Goal: Information Seeking & Learning: Find specific fact

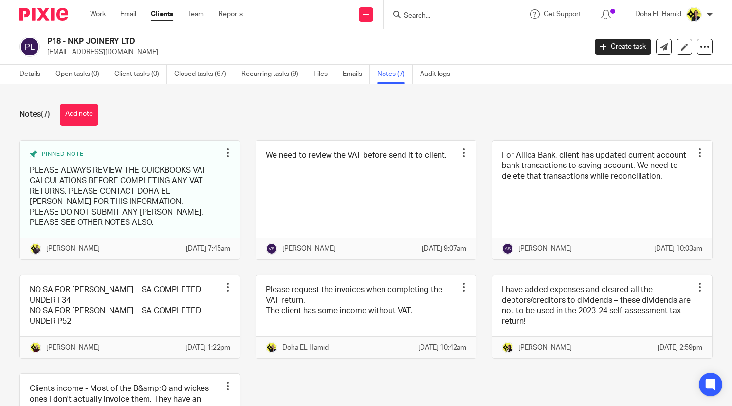
click at [413, 15] on input "Search" at bounding box center [447, 16] width 88 height 9
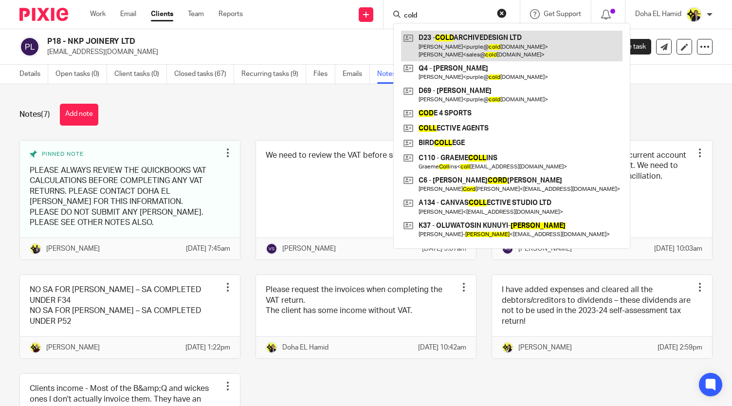
type input "cold"
click at [507, 38] on link at bounding box center [511, 46] width 221 height 30
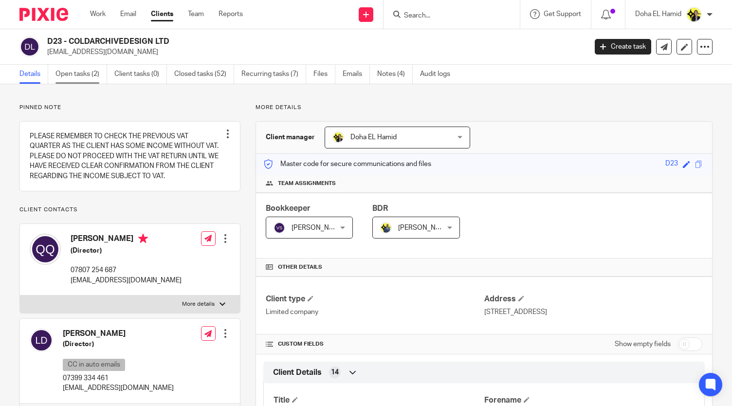
click at [92, 67] on link "Open tasks (2)" at bounding box center [81, 74] width 52 height 19
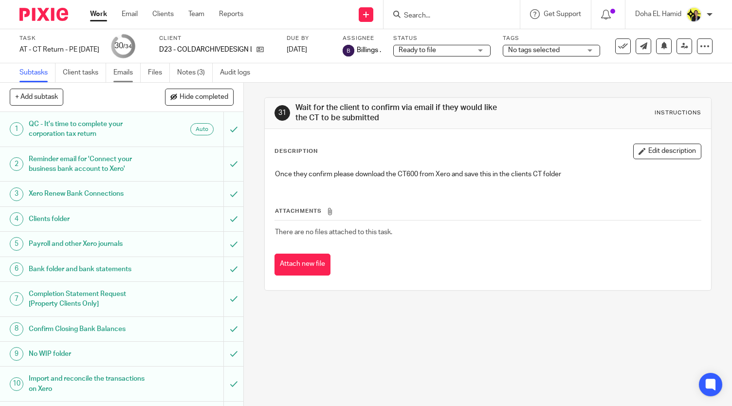
click at [135, 68] on link "Emails" at bounding box center [126, 72] width 27 height 19
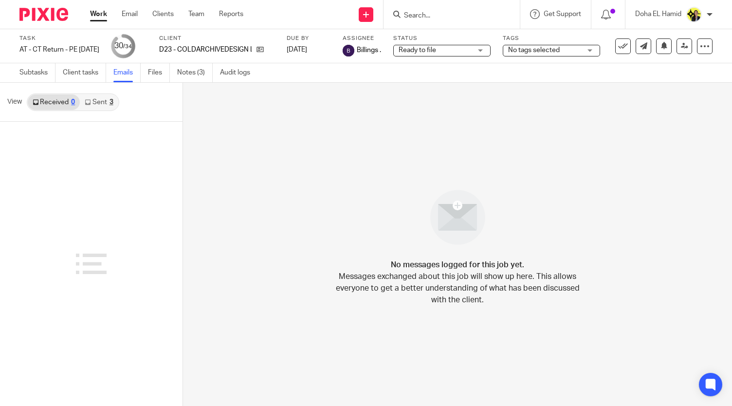
click at [101, 103] on link "Sent 3" at bounding box center [99, 102] width 38 height 16
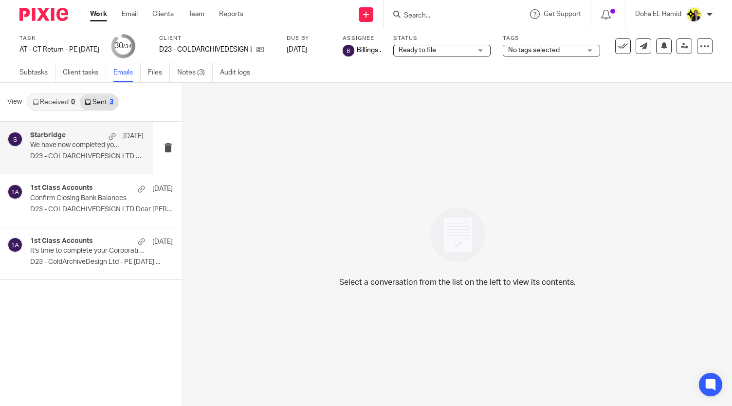
click at [69, 164] on div "Starbridge [DATE] We have now completed your Corporation Tax Return - PLEASE CO…" at bounding box center [86, 147] width 113 height 33
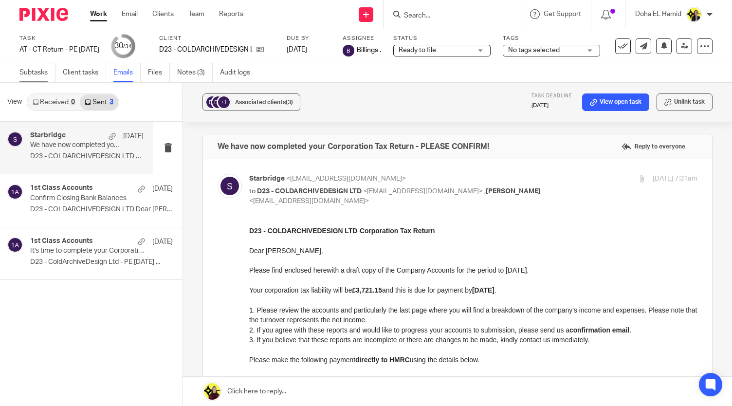
click at [39, 78] on link "Subtasks" at bounding box center [37, 72] width 36 height 19
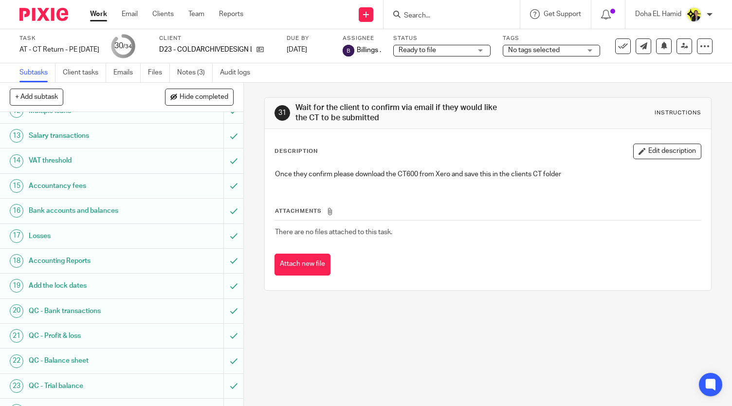
scroll to position [630, 0]
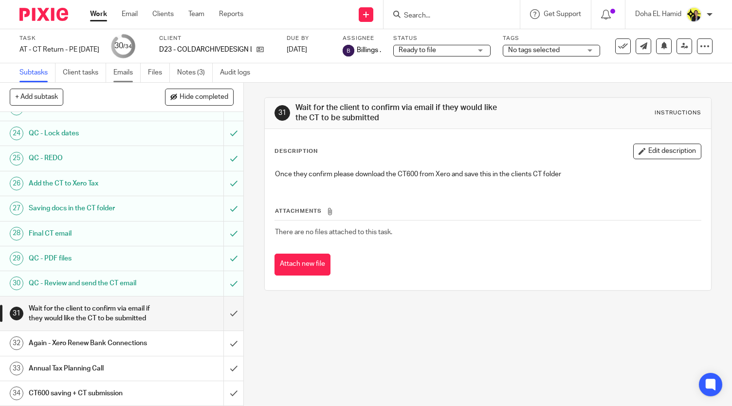
click at [131, 74] on link "Emails" at bounding box center [126, 72] width 27 height 19
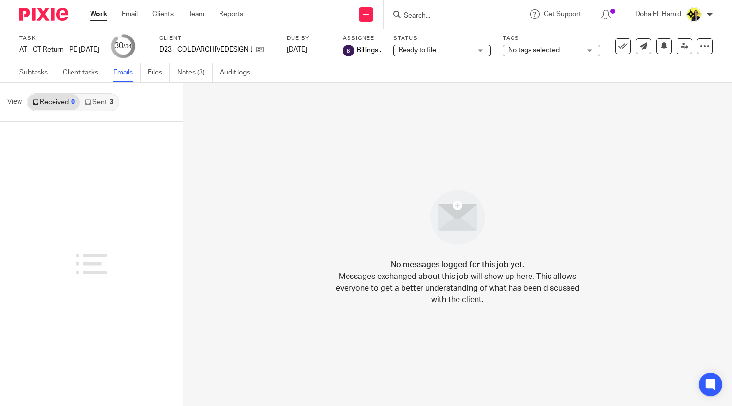
click at [105, 101] on link "Sent 3" at bounding box center [99, 102] width 38 height 16
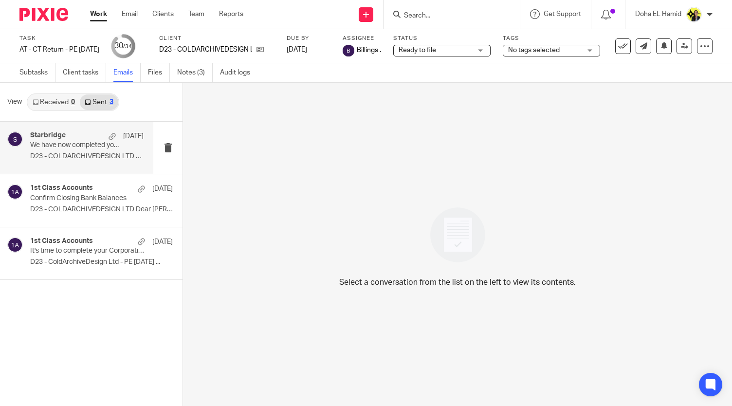
click at [104, 162] on div "Starbridge [DATE] We have now completed your Corporation Tax Return - PLEASE CO…" at bounding box center [86, 147] width 113 height 33
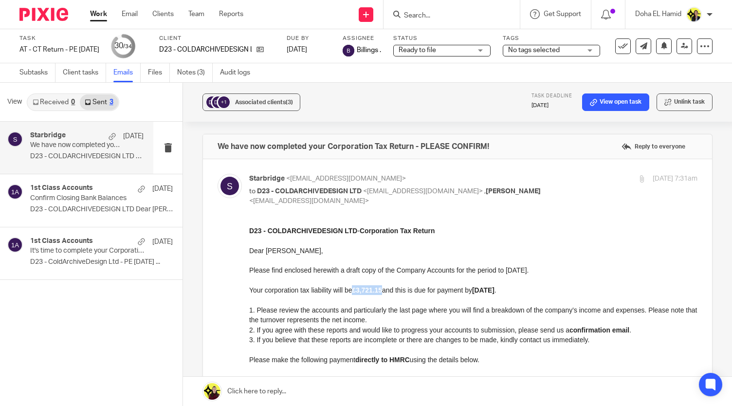
drag, startPoint x: 386, startPoint y: 289, endPoint x: 355, endPoint y: 288, distance: 31.2
click at [355, 288] on strong "£3,721.15" at bounding box center [367, 290] width 30 height 8
copy strong "£3,721.15"
click at [264, 54] on link at bounding box center [258, 50] width 12 height 10
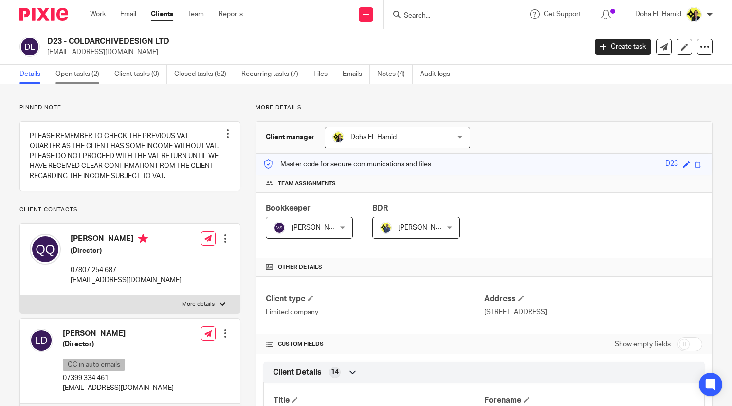
click at [97, 74] on link "Open tasks (2)" at bounding box center [81, 74] width 52 height 19
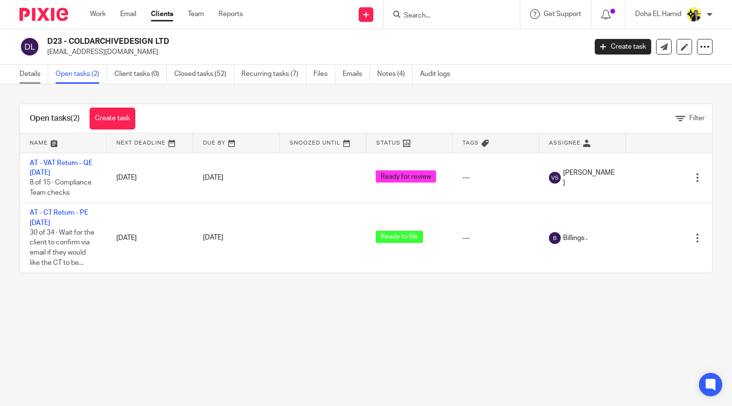
click at [36, 75] on link "Details" at bounding box center [33, 74] width 29 height 19
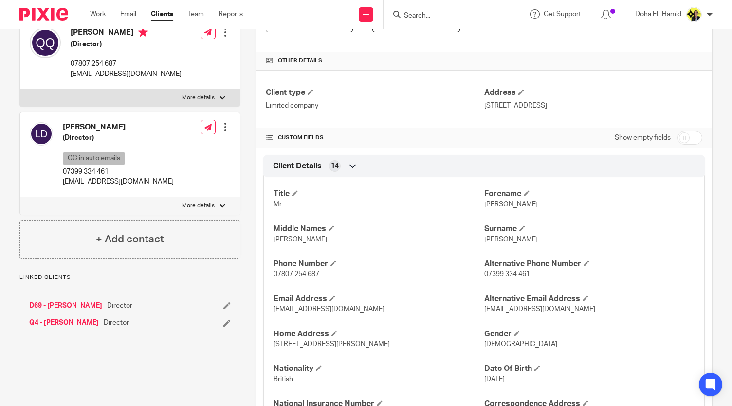
scroll to position [230, 0]
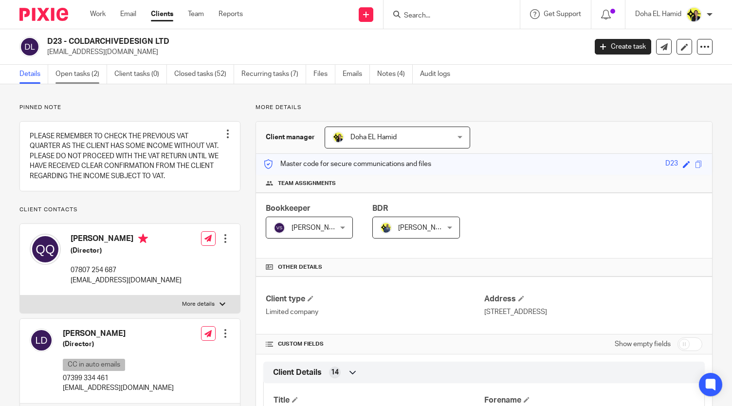
click at [76, 80] on link "Open tasks (2)" at bounding box center [81, 74] width 52 height 19
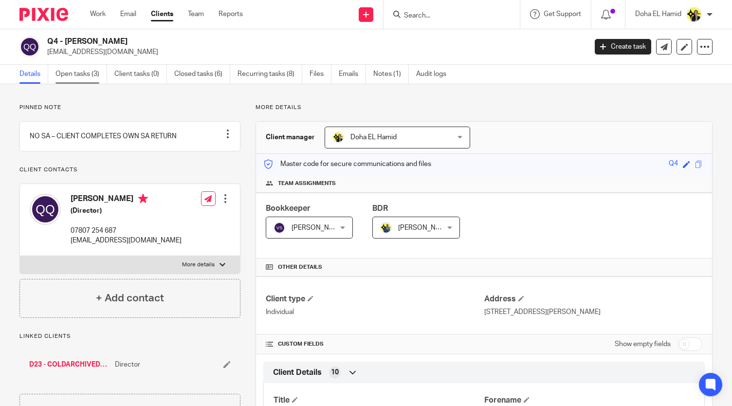
click at [81, 84] on div "Details Open tasks (3) Client tasks (0) Closed tasks (6) Recurring tasks (8) Fi…" at bounding box center [366, 74] width 732 height 19
click at [83, 68] on link "Open tasks (3)" at bounding box center [81, 74] width 52 height 19
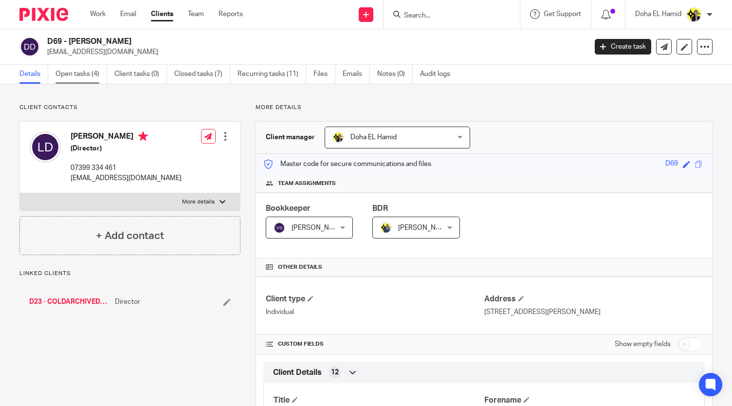
click at [90, 72] on link "Open tasks (4)" at bounding box center [81, 74] width 52 height 19
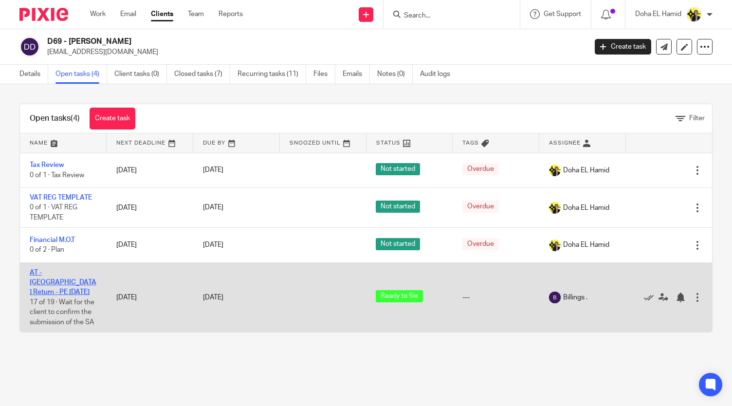
click at [59, 271] on link "AT - [GEOGRAPHIC_DATA] Return - PE [DATE]" at bounding box center [63, 282] width 67 height 27
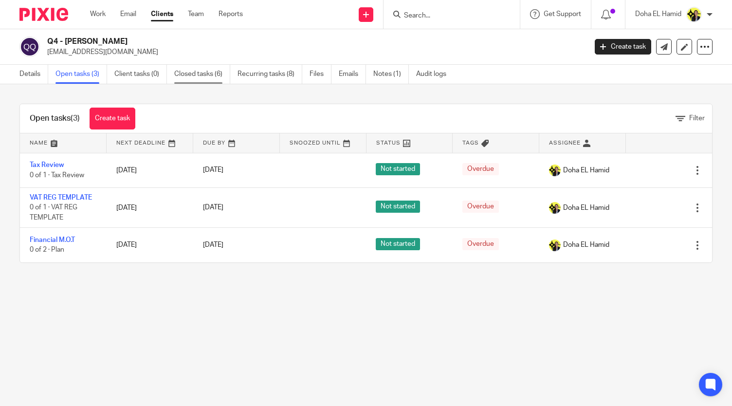
click at [178, 72] on link "Closed tasks (6)" at bounding box center [202, 74] width 56 height 19
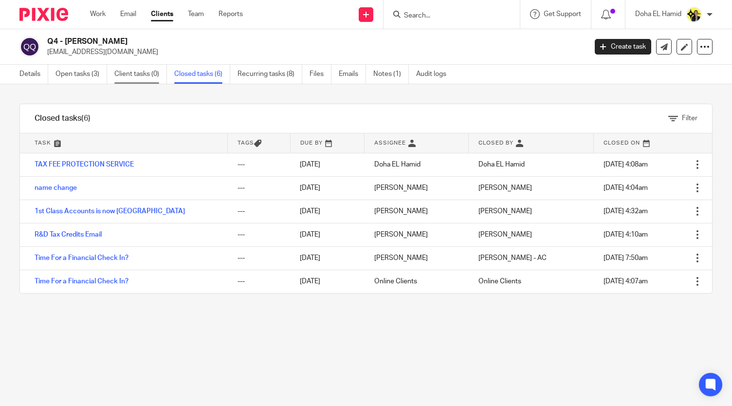
click at [136, 76] on link "Client tasks (0)" at bounding box center [140, 74] width 53 height 19
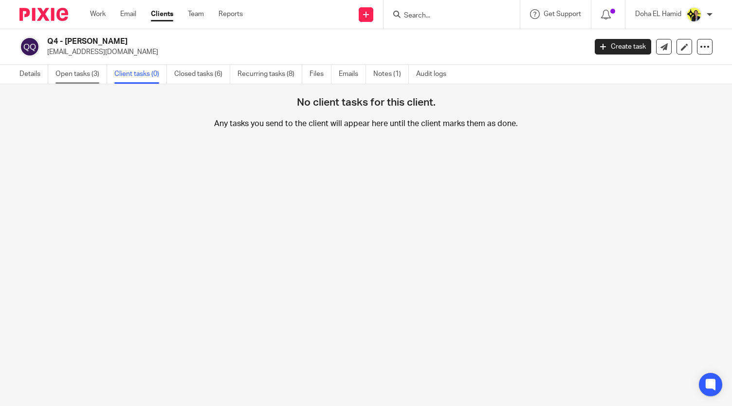
click at [93, 71] on link "Open tasks (3)" at bounding box center [81, 74] width 52 height 19
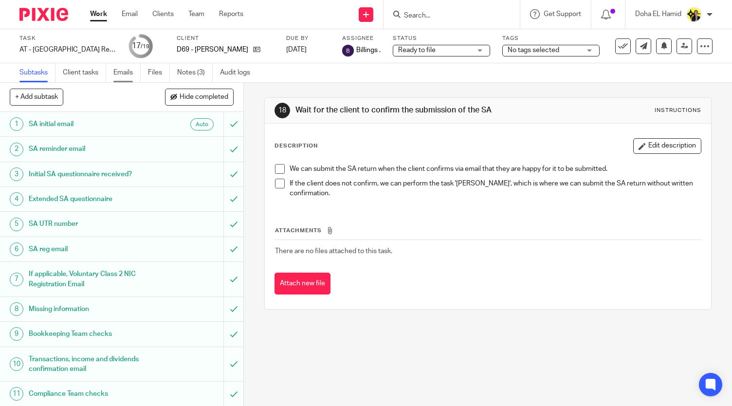
click at [124, 79] on link "Emails" at bounding box center [126, 72] width 27 height 19
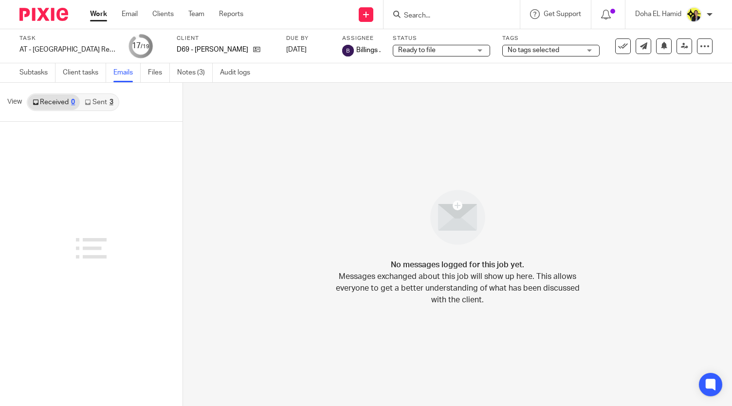
click at [91, 106] on link "Sent 3" at bounding box center [99, 102] width 38 height 16
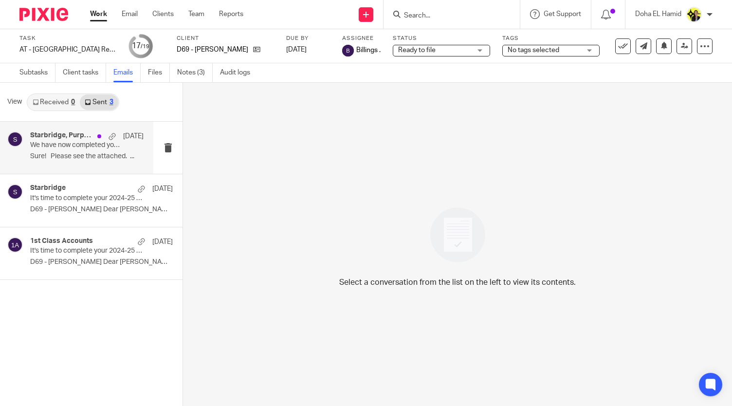
click at [77, 140] on div "Starbridge, Purple Qin [DATE]" at bounding box center [86, 136] width 113 height 10
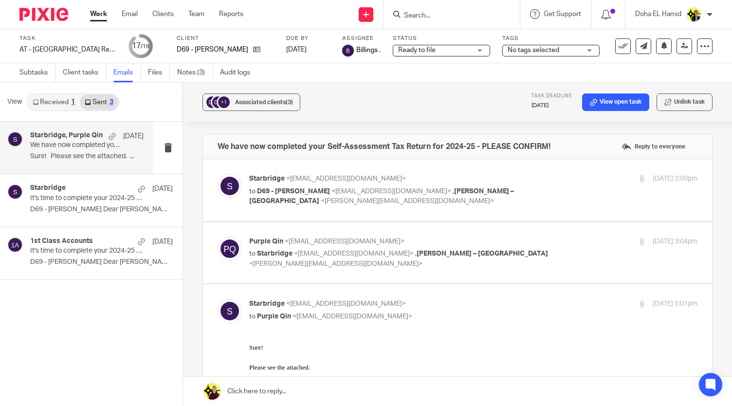
click at [274, 183] on div "Starbridge <[EMAIL_ADDRESS][DOMAIN_NAME]> to D69 - [PERSON_NAME] <[EMAIL_ADDRES…" at bounding box center [398, 190] width 299 height 33
checkbox input "true"
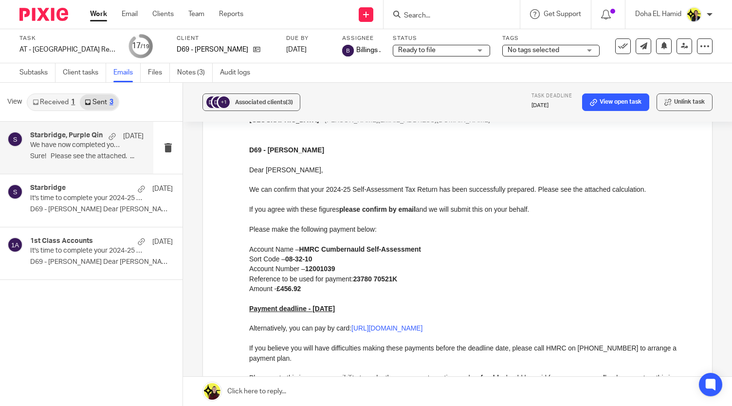
scroll to position [78, 0]
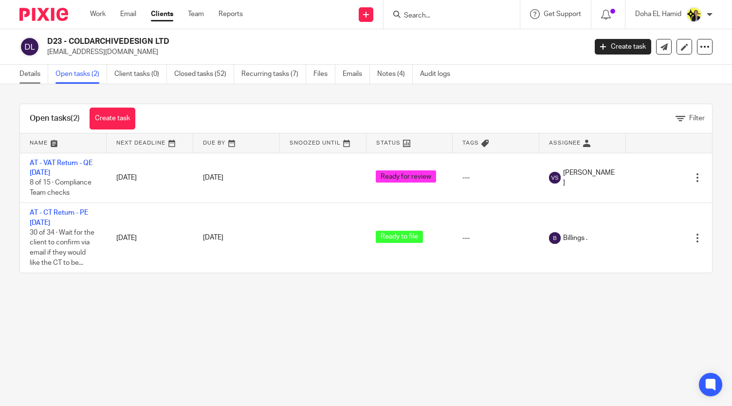
click at [28, 77] on link "Details" at bounding box center [33, 74] width 29 height 19
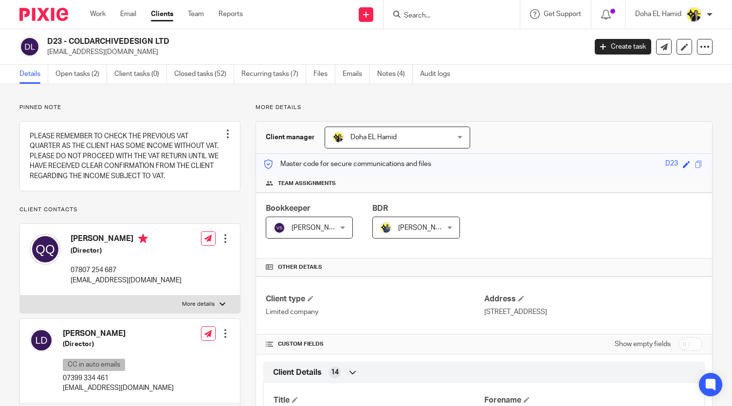
scroll to position [693, 0]
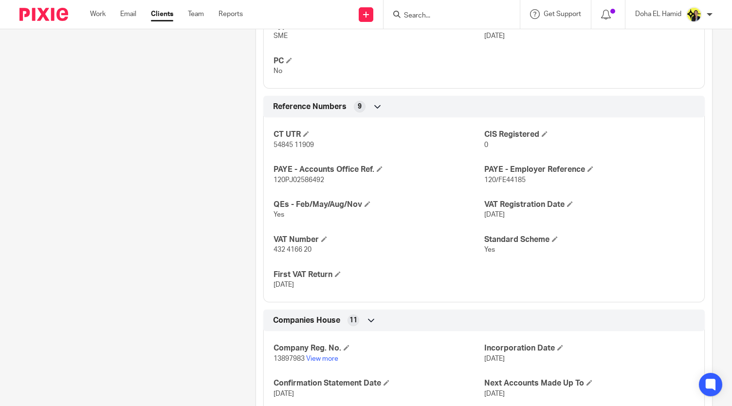
click at [294, 252] on p "432 4166 20" at bounding box center [378, 250] width 210 height 10
copy p "432 4166 20"
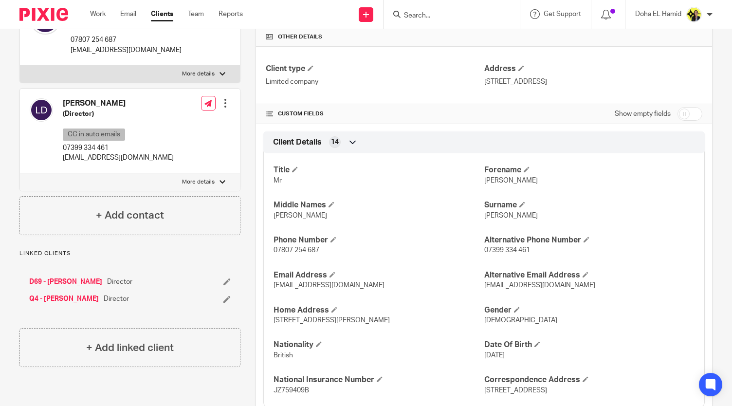
scroll to position [0, 0]
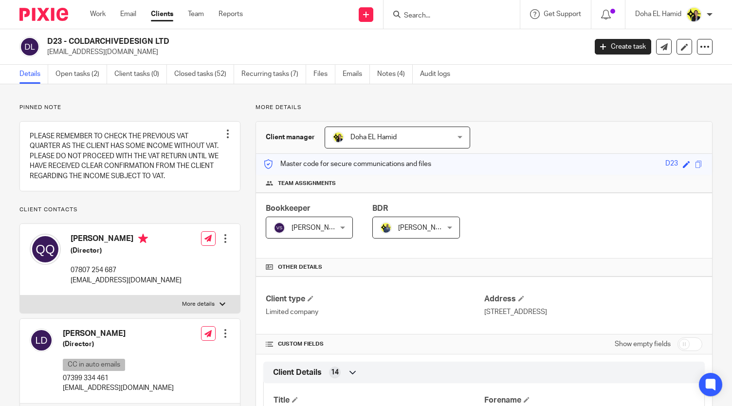
click at [416, 17] on input "Search" at bounding box center [447, 16] width 88 height 9
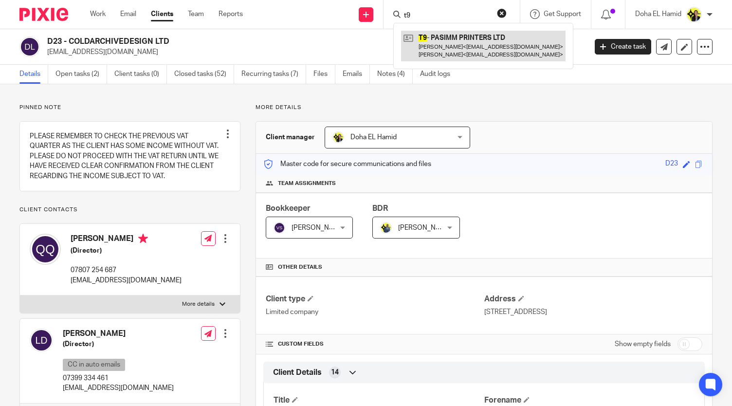
type input "t9"
click at [423, 33] on link at bounding box center [483, 46] width 164 height 30
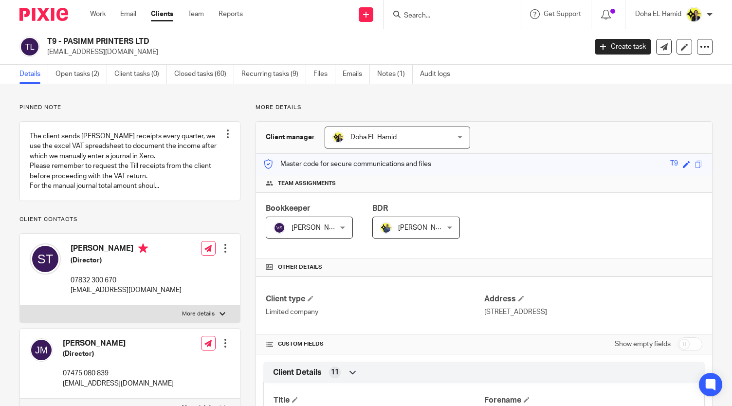
click at [89, 35] on div "T9 - PASIMM PRINTERS LTD [EMAIL_ADDRESS][DOMAIN_NAME] Create task Update from C…" at bounding box center [366, 47] width 732 height 36
copy div "T9 - PASIMM PRINTERS LTD"
click at [88, 295] on p "[EMAIL_ADDRESS][DOMAIN_NAME]" at bounding box center [126, 290] width 111 height 10
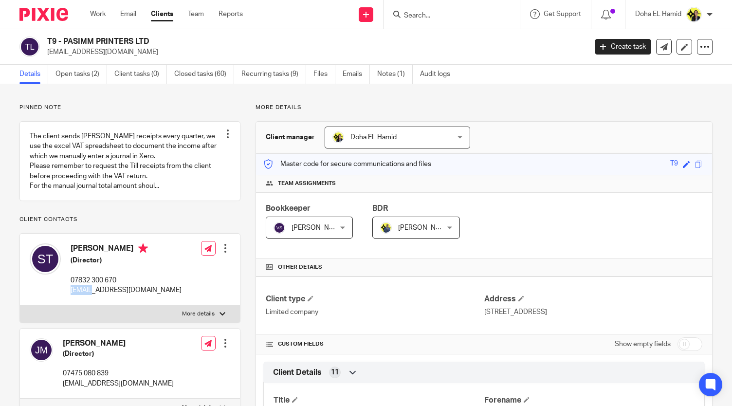
click at [88, 295] on p "[EMAIL_ADDRESS][DOMAIN_NAME]" at bounding box center [126, 290] width 111 height 10
copy div "[EMAIL_ADDRESS][DOMAIN_NAME]"
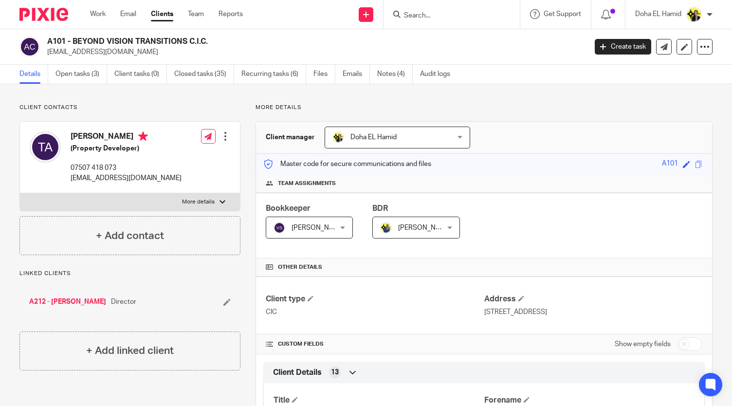
click at [447, 21] on div at bounding box center [451, 14] width 136 height 29
click at [438, 14] on input "Search" at bounding box center [447, 16] width 88 height 9
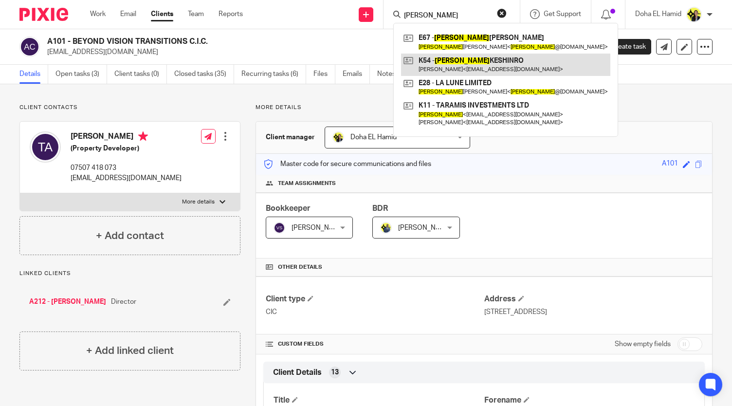
type input "lucy"
click at [487, 66] on link at bounding box center [505, 65] width 209 height 22
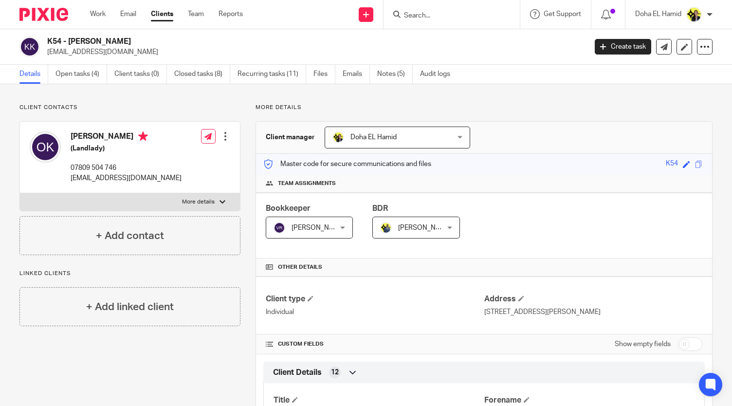
click at [458, 7] on div at bounding box center [451, 14] width 136 height 29
click at [433, 20] on div at bounding box center [451, 14] width 136 height 29
click at [425, 12] on input "Search" at bounding box center [447, 16] width 88 height 9
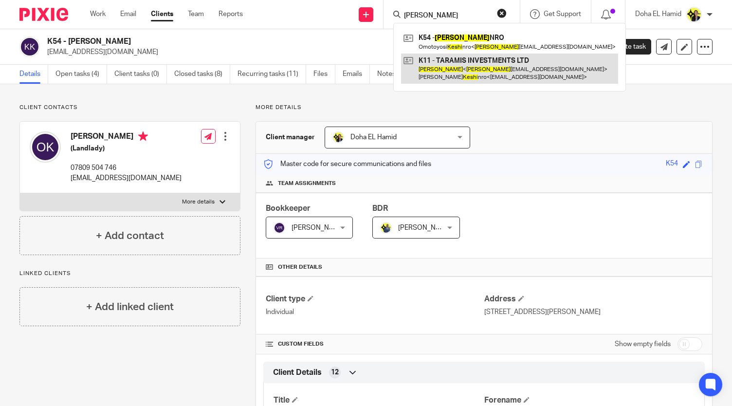
type input "[PERSON_NAME]"
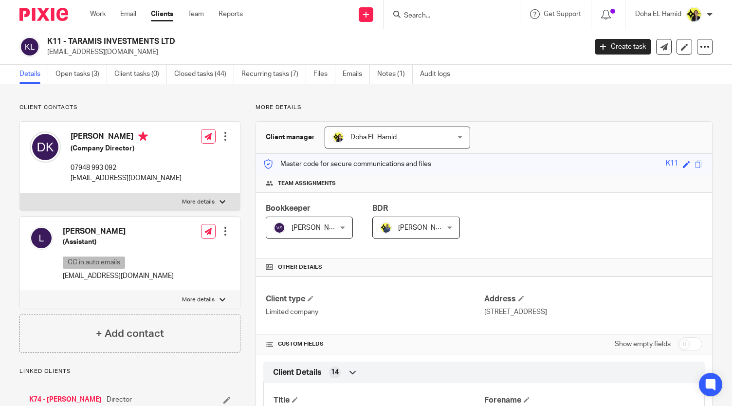
drag, startPoint x: 179, startPoint y: 42, endPoint x: 47, endPoint y: 42, distance: 131.8
click at [47, 42] on h2 "K11 - TARAMIS INVESTMENTS LTD" at bounding box center [260, 41] width 426 height 10
copy h2 "K11 - TARAMIS INVESTMENTS LTD"
click at [418, 16] on input "Search" at bounding box center [447, 16] width 88 height 9
type input "a"
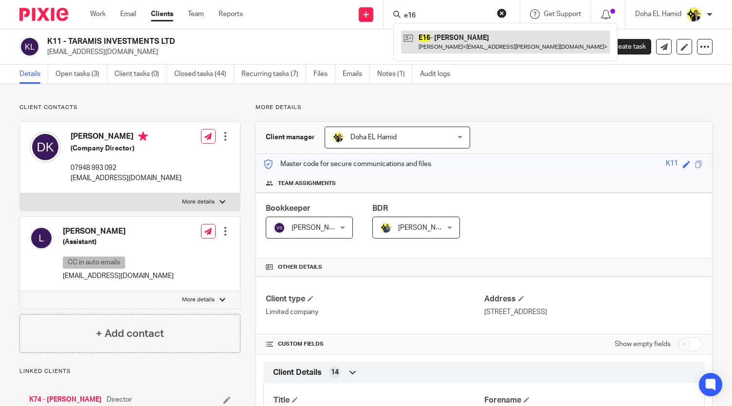
type input "e16"
click at [463, 43] on link at bounding box center [505, 42] width 209 height 22
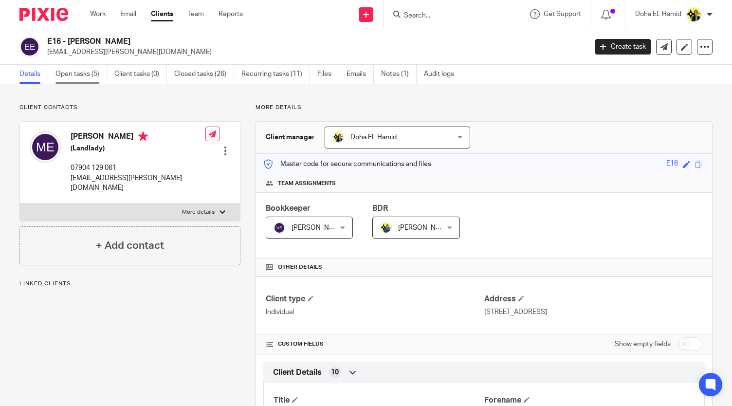
click at [75, 77] on link "Open tasks (5)" at bounding box center [81, 74] width 52 height 19
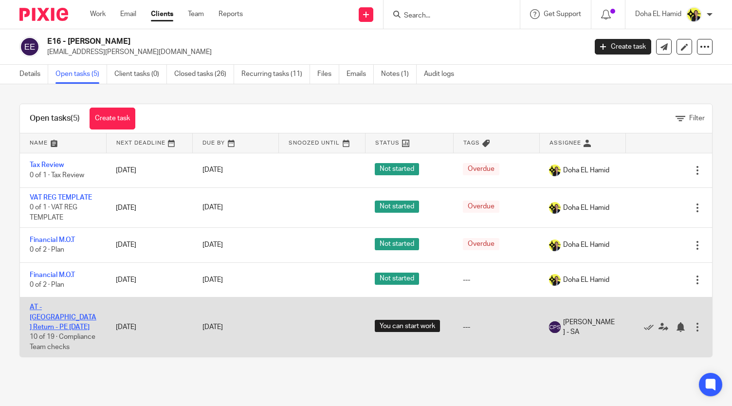
click at [51, 312] on td "AT - [GEOGRAPHIC_DATA] Return - PE [DATE] 10 of 19 · Compliance Team checks" at bounding box center [63, 327] width 86 height 60
click at [51, 305] on link "AT - [GEOGRAPHIC_DATA] Return - PE [DATE]" at bounding box center [63, 317] width 67 height 27
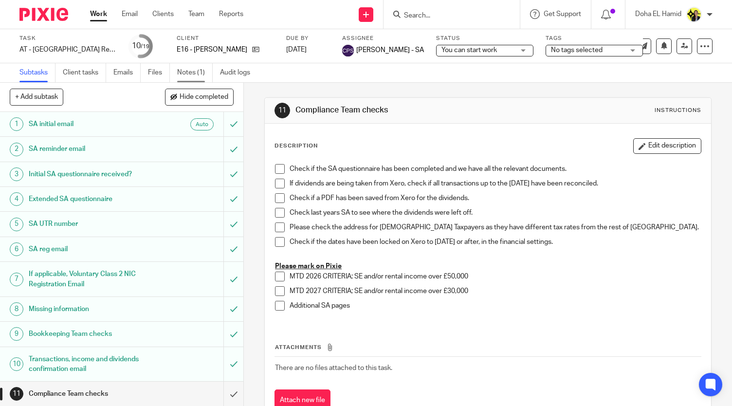
click at [190, 66] on link "Notes (1)" at bounding box center [195, 72] width 36 height 19
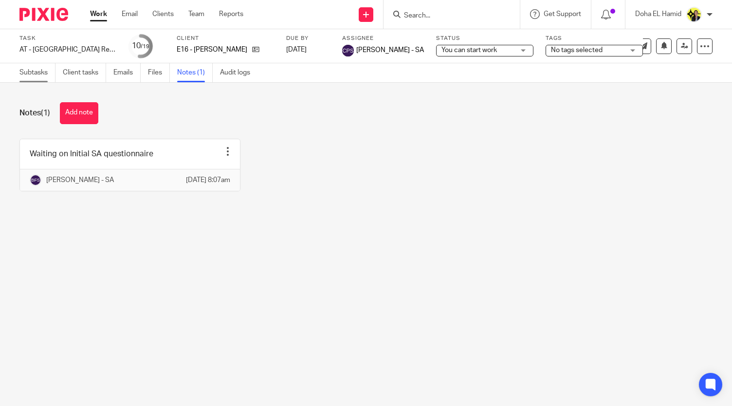
click at [32, 73] on link "Subtasks" at bounding box center [37, 72] width 36 height 19
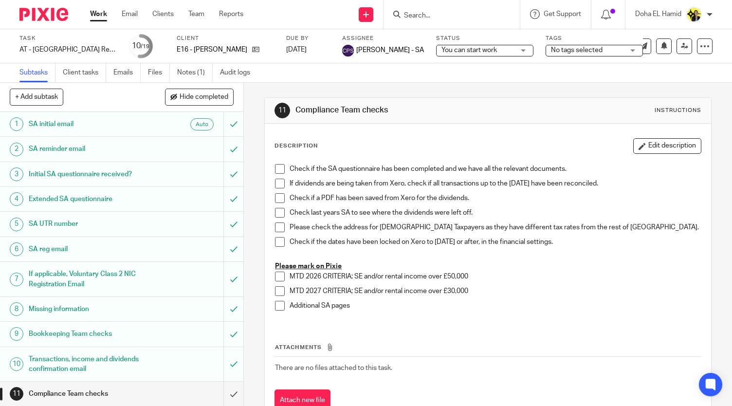
click at [414, 10] on form at bounding box center [455, 14] width 104 height 12
click at [414, 12] on input "Search" at bounding box center [447, 16] width 88 height 9
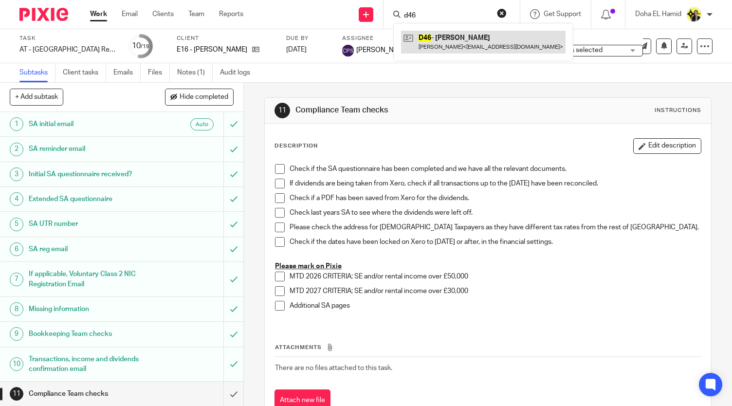
type input "d46"
click at [471, 45] on link at bounding box center [483, 42] width 164 height 22
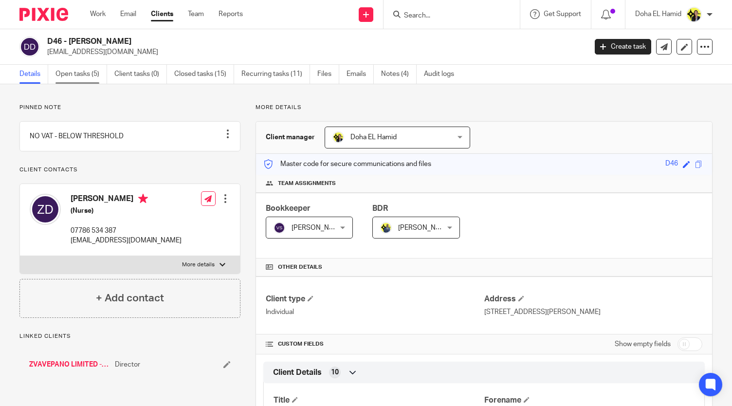
click at [86, 78] on link "Open tasks (5)" at bounding box center [81, 74] width 52 height 19
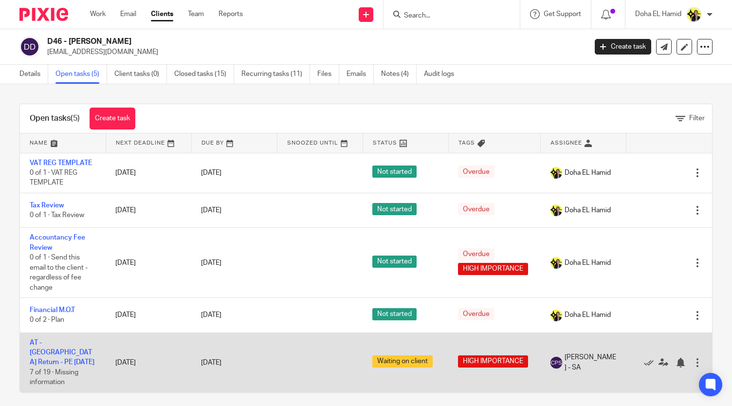
click at [50, 345] on td "AT - [GEOGRAPHIC_DATA] Return - PE [DATE] 7 of 19 · Missing information" at bounding box center [63, 362] width 86 height 60
click at [51, 348] on link "AT - SA Return - PE 05-04-2025" at bounding box center [62, 352] width 65 height 27
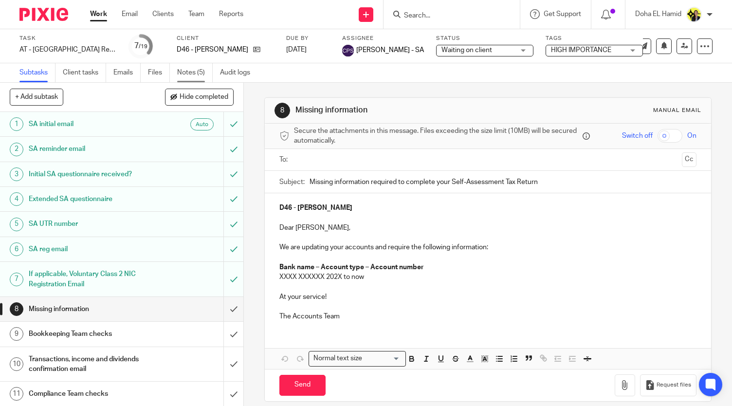
click at [189, 72] on link "Notes (5)" at bounding box center [195, 72] width 36 height 19
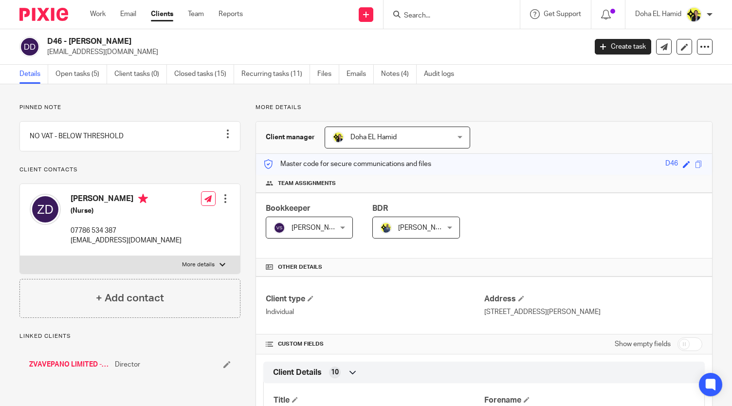
click at [81, 369] on link "ZVAVEPANO LIMITED - DISSOLVED" at bounding box center [69, 365] width 81 height 10
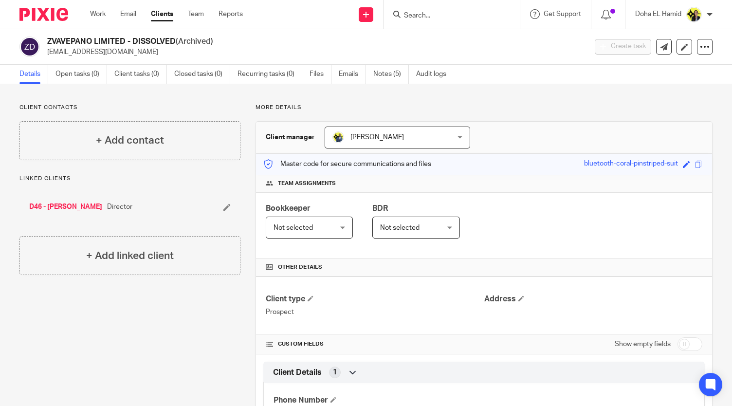
drag, startPoint x: 126, startPoint y: 39, endPoint x: 46, endPoint y: 36, distance: 79.8
click at [46, 36] on div "ZVAVEPANO LIMITED - DISSOLVED (Archived) ziporadeka@yahoo.co.uk" at bounding box center [299, 46] width 560 height 20
copy h2 "ZVAVEPANO LIMITED"
click at [419, 15] on input "Search" at bounding box center [447, 16] width 88 height 9
type input "n17"
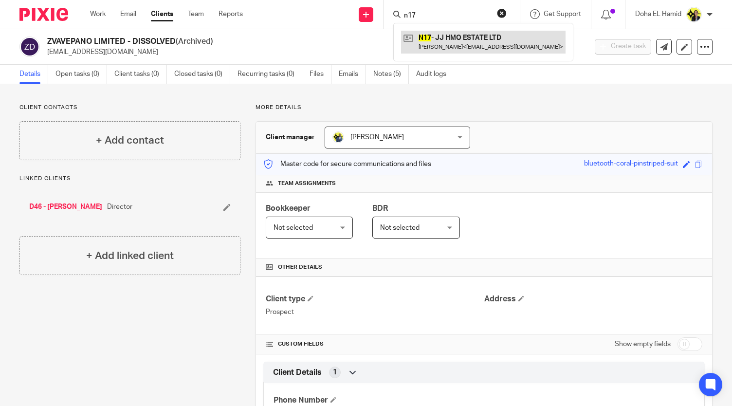
click at [448, 46] on link at bounding box center [483, 42] width 164 height 22
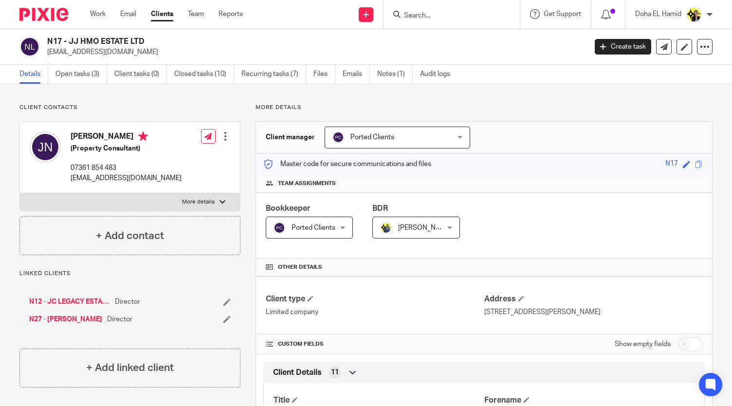
click at [64, 301] on link "N12 - JC LEGACY ESTATES LTD" at bounding box center [69, 302] width 81 height 10
click at [91, 40] on h2 "N27 - [PERSON_NAME]" at bounding box center [260, 41] width 426 height 10
click at [91, 40] on h2 "N27 - JOEL NYARKO" at bounding box center [260, 41] width 426 height 10
copy div "N27 - JOEL NYARKO"
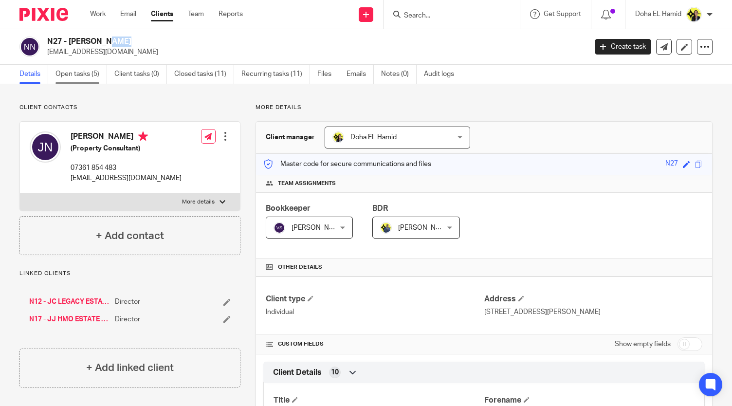
click at [64, 79] on link "Open tasks (5)" at bounding box center [81, 74] width 52 height 19
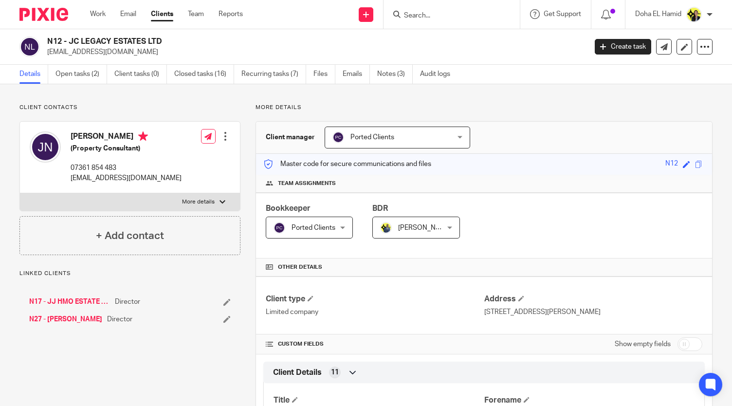
click at [67, 299] on link "N17 - JJ HMO ESTATE LTD" at bounding box center [69, 302] width 81 height 10
click at [432, 17] on input "Search" at bounding box center [447, 16] width 88 height 9
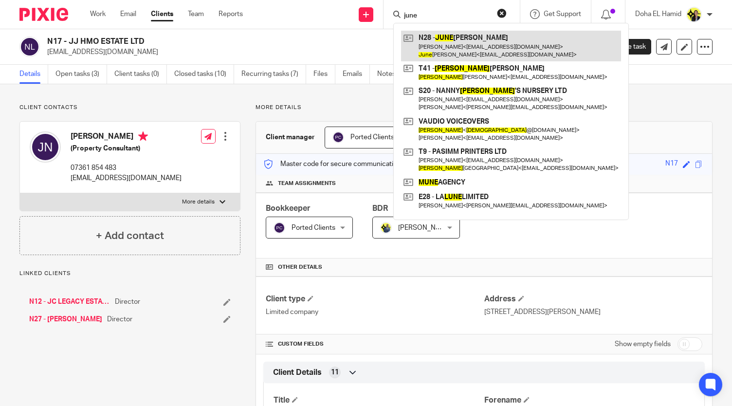
type input "june"
click at [446, 39] on link at bounding box center [511, 46] width 220 height 30
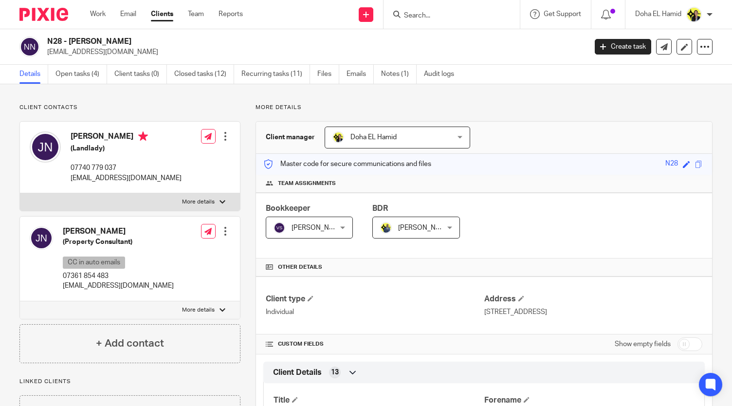
click at [82, 41] on h2 "N28 - [PERSON_NAME]" at bounding box center [260, 41] width 426 height 10
click at [82, 41] on h2 "N28 - JUNE NYARKO" at bounding box center [260, 41] width 426 height 10
copy div "N28 - JUNE NYARKO"
click at [86, 75] on link "Open tasks (4)" at bounding box center [81, 74] width 52 height 19
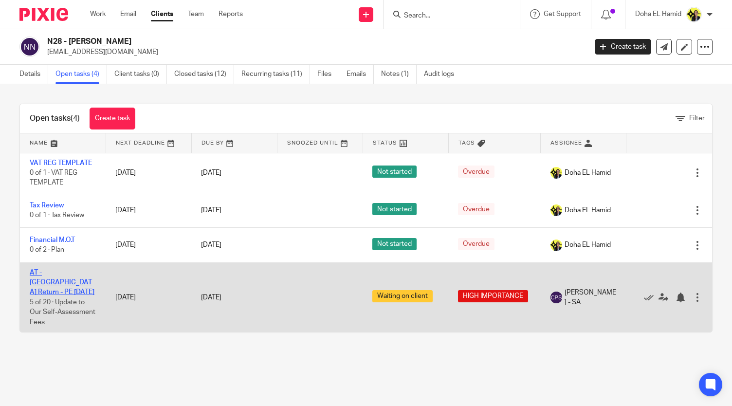
click at [66, 271] on link "AT - [GEOGRAPHIC_DATA] Return - PE [DATE]" at bounding box center [62, 282] width 65 height 27
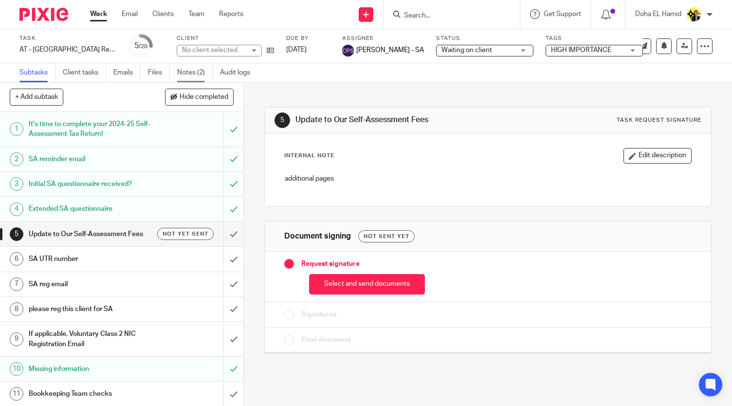
click at [186, 75] on link "Notes (2)" at bounding box center [195, 72] width 36 height 19
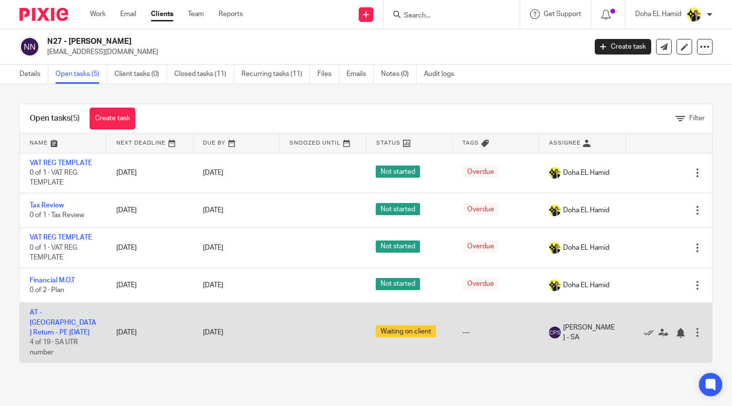
click at [60, 315] on td "AT - SA Return - PE 05-04-2025 4 of 19 · SA UTR number" at bounding box center [63, 333] width 87 height 60
click at [56, 310] on link "AT - [GEOGRAPHIC_DATA] Return - PE [DATE]" at bounding box center [63, 322] width 67 height 27
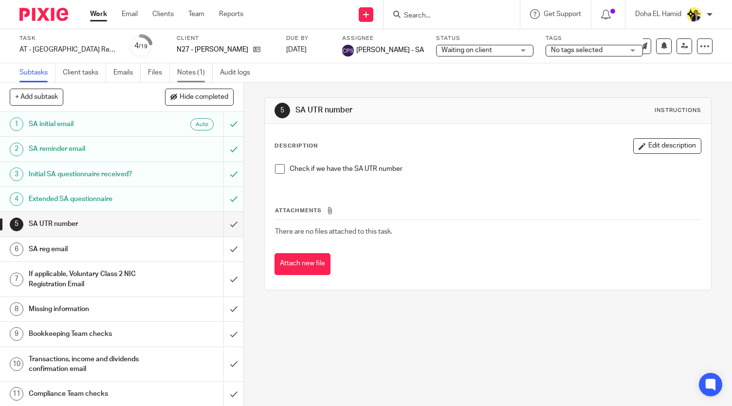
click at [187, 70] on link "Notes (1)" at bounding box center [195, 72] width 36 height 19
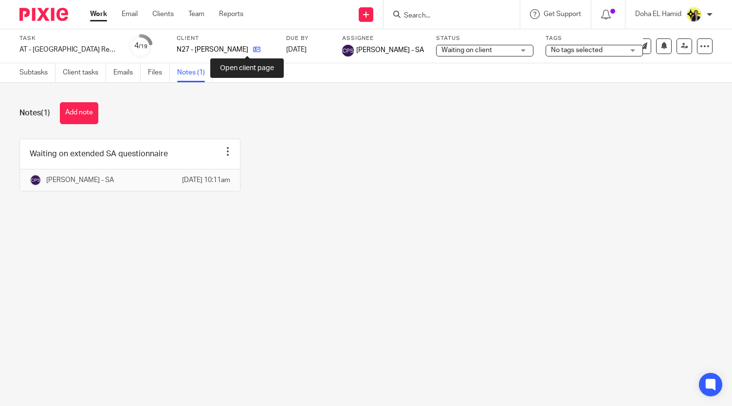
click at [253, 47] on icon at bounding box center [256, 49] width 7 height 7
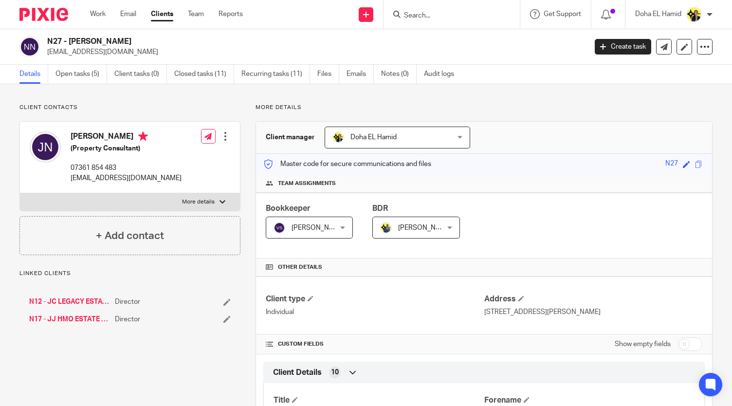
click at [101, 38] on h2 "N27 - [PERSON_NAME]" at bounding box center [260, 41] width 426 height 10
click at [101, 38] on h2 "N27 - JOEL NYARKO" at bounding box center [260, 41] width 426 height 10
copy div "N27 - JOEL NYARKO"
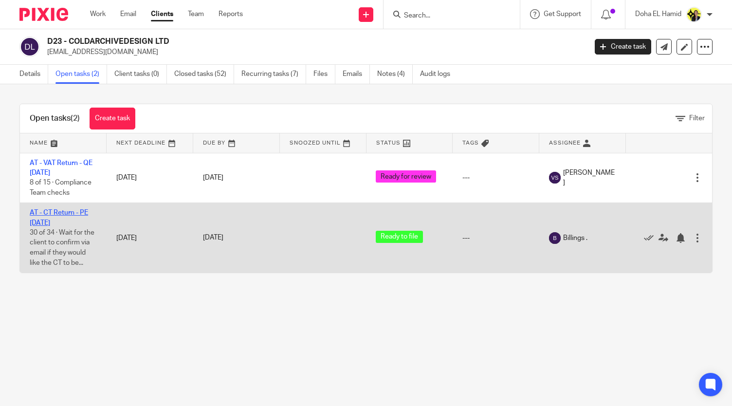
click at [61, 209] on link "AT - CT Return - PE [DATE]" at bounding box center [59, 217] width 58 height 17
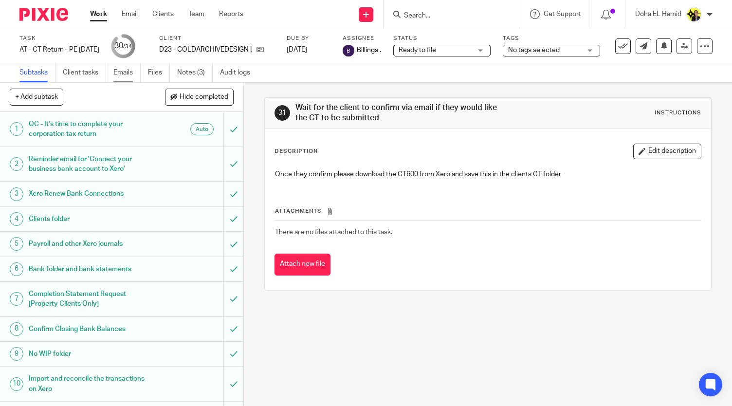
click at [128, 73] on link "Emails" at bounding box center [126, 72] width 27 height 19
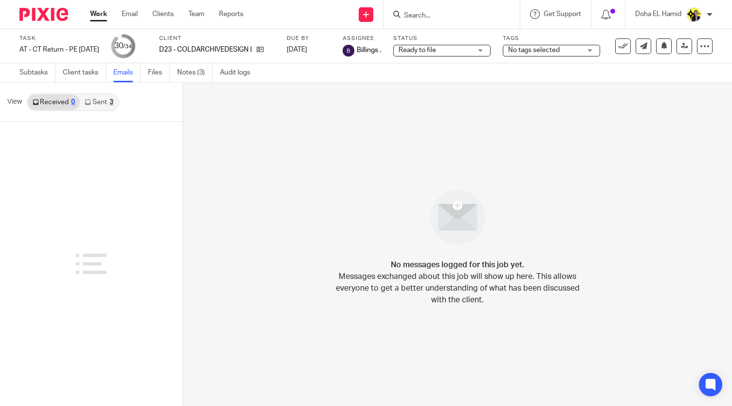
click at [97, 103] on link "Sent 3" at bounding box center [99, 102] width 38 height 16
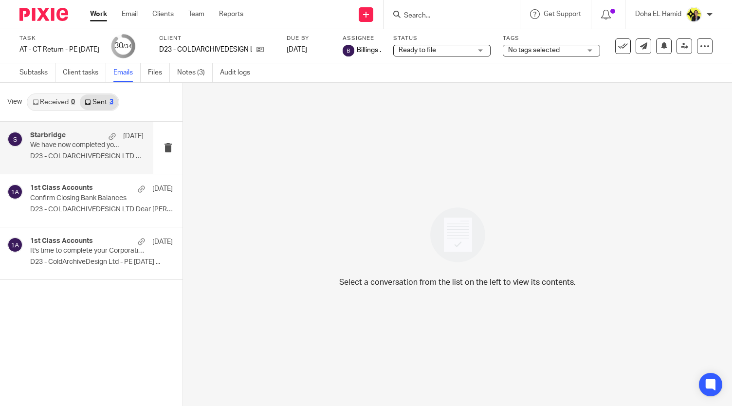
click at [80, 158] on p "D23 - COLDARCHIVEDESIGN LTD - Corporation Tax..." at bounding box center [86, 156] width 113 height 8
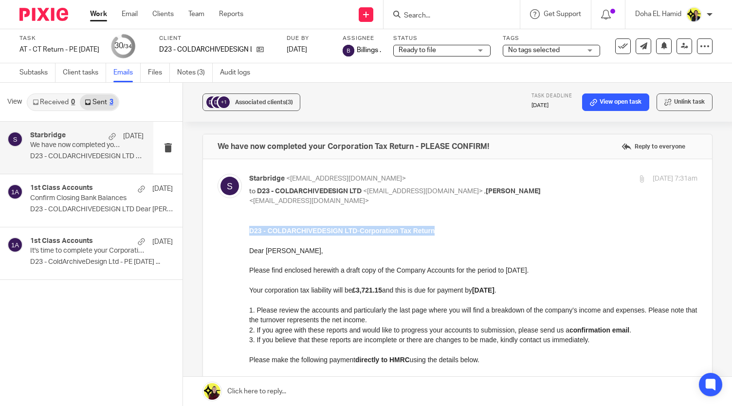
drag, startPoint x: 441, startPoint y: 234, endPoint x: 247, endPoint y: 234, distance: 194.6
click at [249, 234] on html "D23 - COLDARCHIVEDESIGN LTD - Corporation Tax Return Dear [PERSON_NAME], Please…" at bounding box center [473, 388] width 448 height 327
copy p "D23 - COLDARCHIVEDESIGN LTD - Corporation Tax Return"
click at [103, 11] on link "Work" at bounding box center [98, 14] width 17 height 10
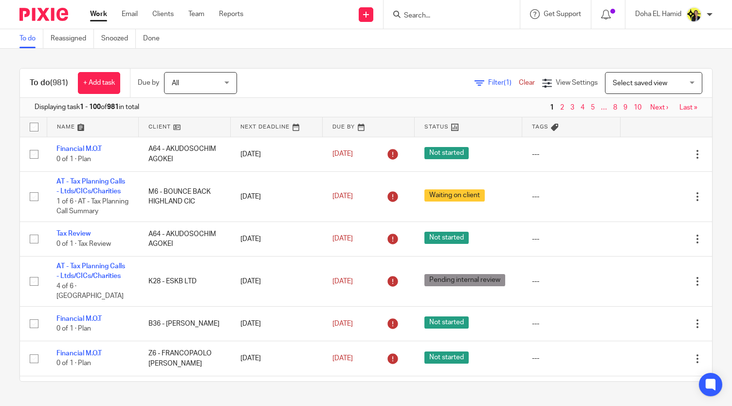
click at [225, 29] on div "To do Reassigned Snoozed Done" at bounding box center [366, 38] width 732 height 19
drag, startPoint x: 694, startPoint y: 133, endPoint x: 470, endPoint y: 50, distance: 238.8
click at [470, 50] on div "To do (981) + Add task Due by All All Today Tomorrow This week Next week This m…" at bounding box center [366, 225] width 732 height 352
